Goal: Task Accomplishment & Management: Use online tool/utility

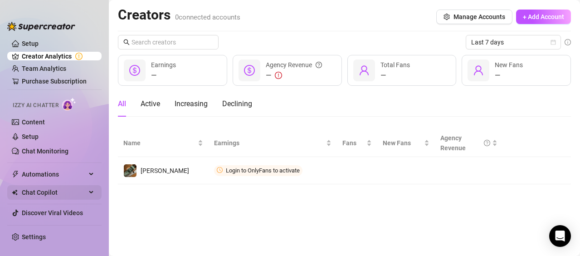
click at [52, 190] on span "Chat Copilot" at bounding box center [54, 192] width 64 height 15
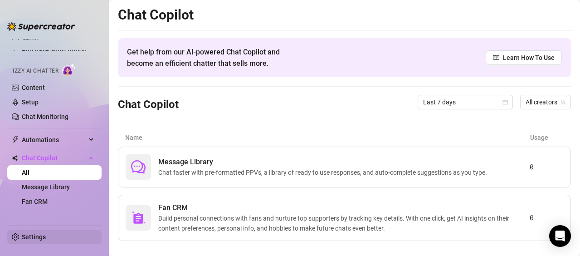
click at [29, 237] on link "Settings" at bounding box center [34, 236] width 24 height 7
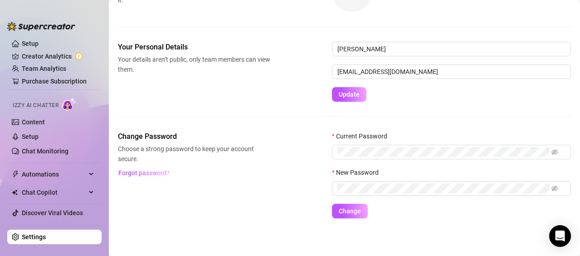
scroll to position [79, 0]
click at [30, 44] on link "Setup" at bounding box center [30, 43] width 17 height 7
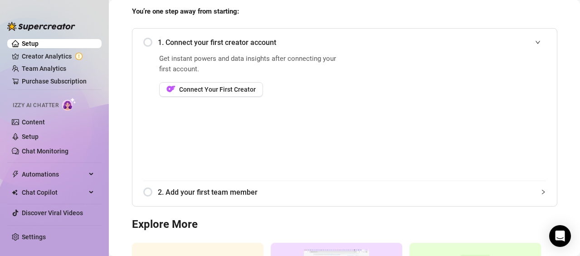
scroll to position [79, 0]
click at [39, 122] on link "Content" at bounding box center [33, 121] width 23 height 7
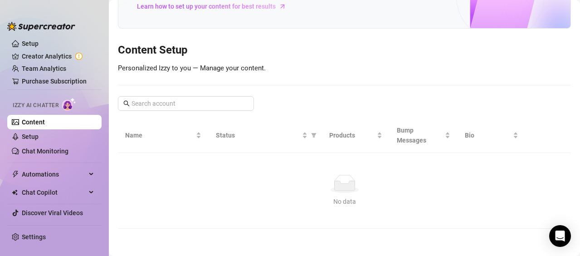
scroll to position [72, 0]
click at [28, 43] on link "Setup" at bounding box center [30, 43] width 17 height 7
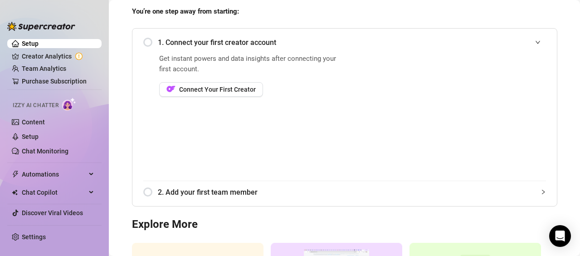
scroll to position [79, 0]
click at [217, 89] on span "Connect Your First Creator" at bounding box center [217, 89] width 77 height 7
